Goal: Task Accomplishment & Management: Manage account settings

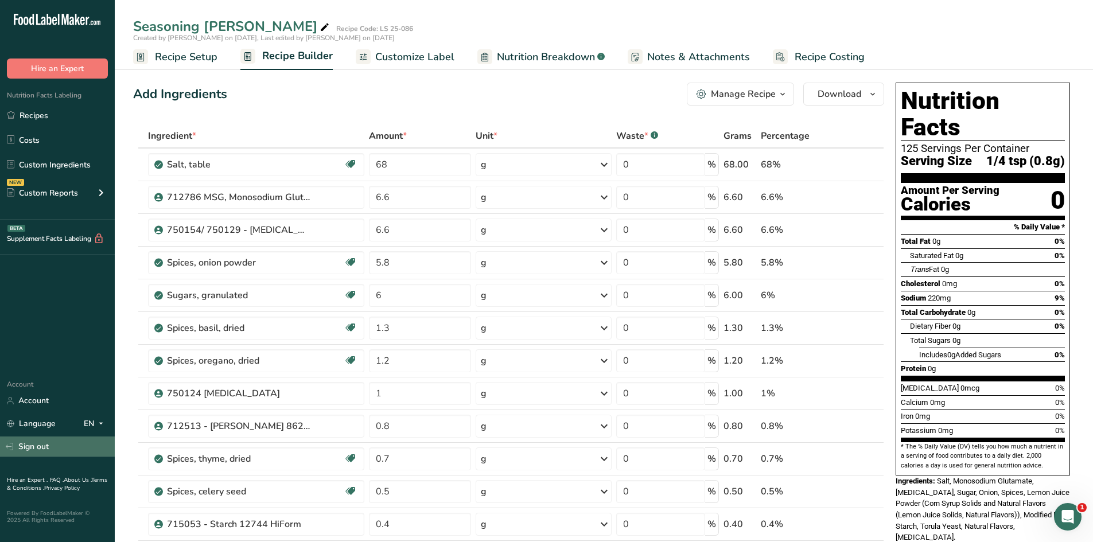
click at [41, 446] on link "Sign out" at bounding box center [57, 447] width 115 height 20
